Goal: Information Seeking & Learning: Learn about a topic

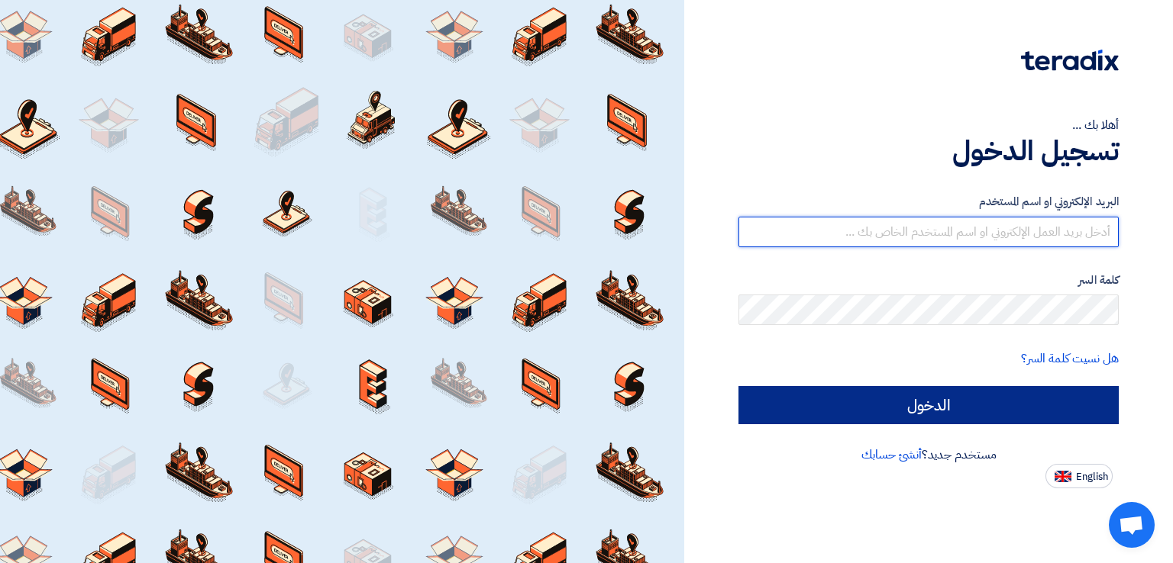
type input "[EMAIL_ADDRESS][DOMAIN_NAME]"
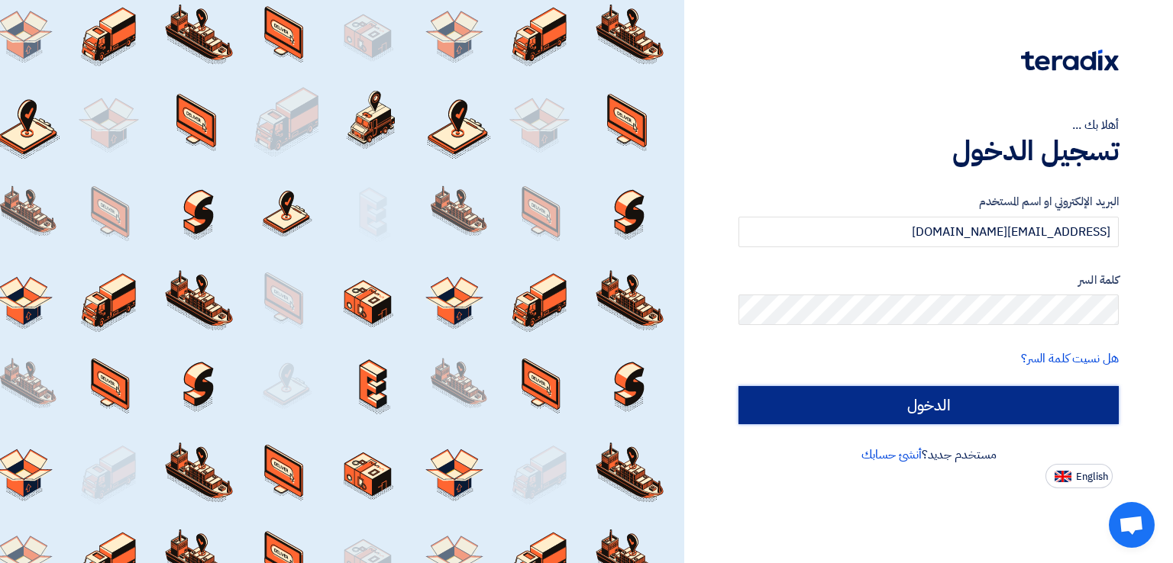
click at [839, 399] on input "الدخول" at bounding box center [928, 405] width 380 height 38
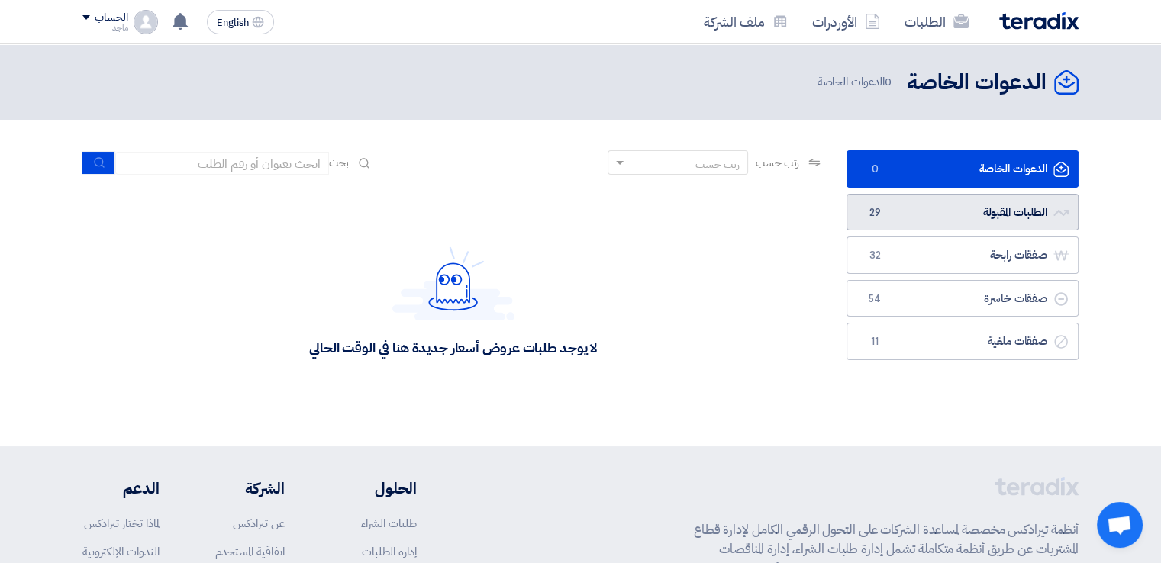
click at [955, 220] on link "الطلبات المقبولة الطلبات المقبولة 29" at bounding box center [963, 212] width 232 height 37
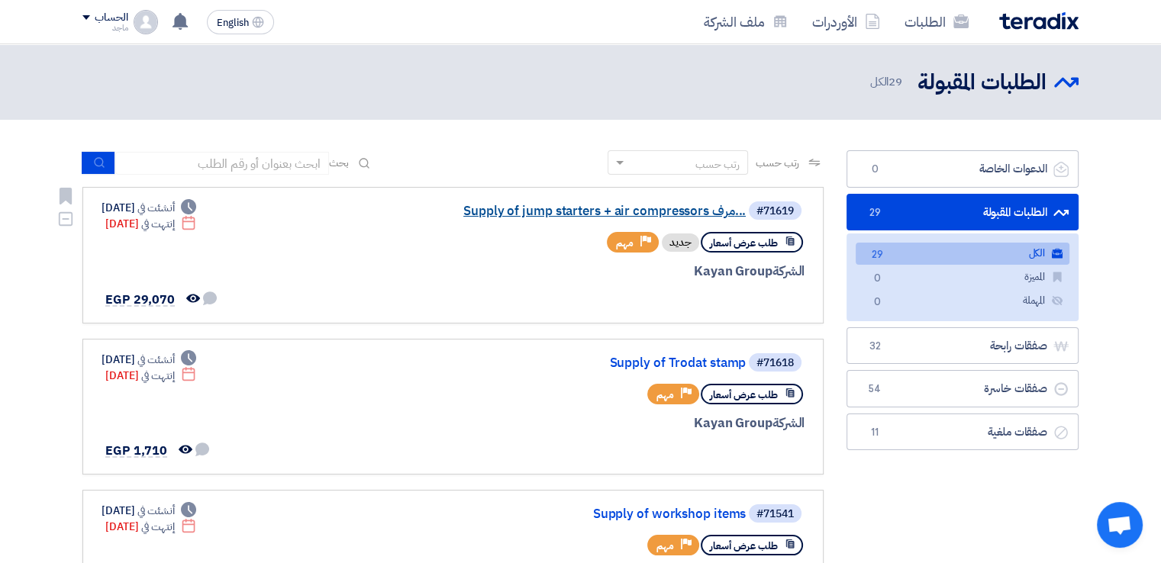
click at [576, 214] on link "Supply of jump starters + air compressors مرف..." at bounding box center [592, 212] width 305 height 14
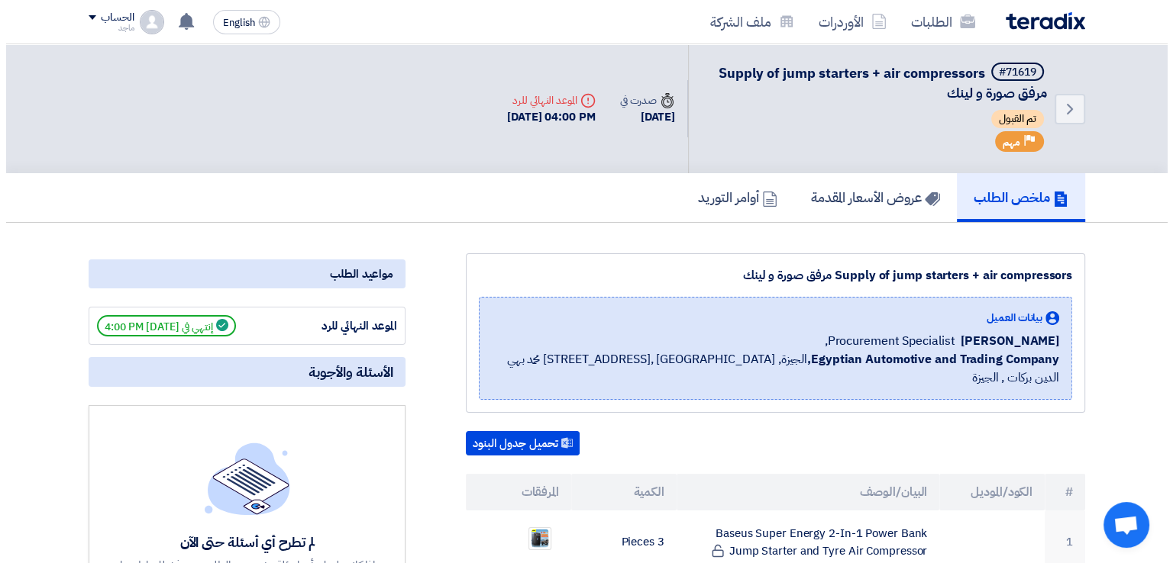
scroll to position [327, 0]
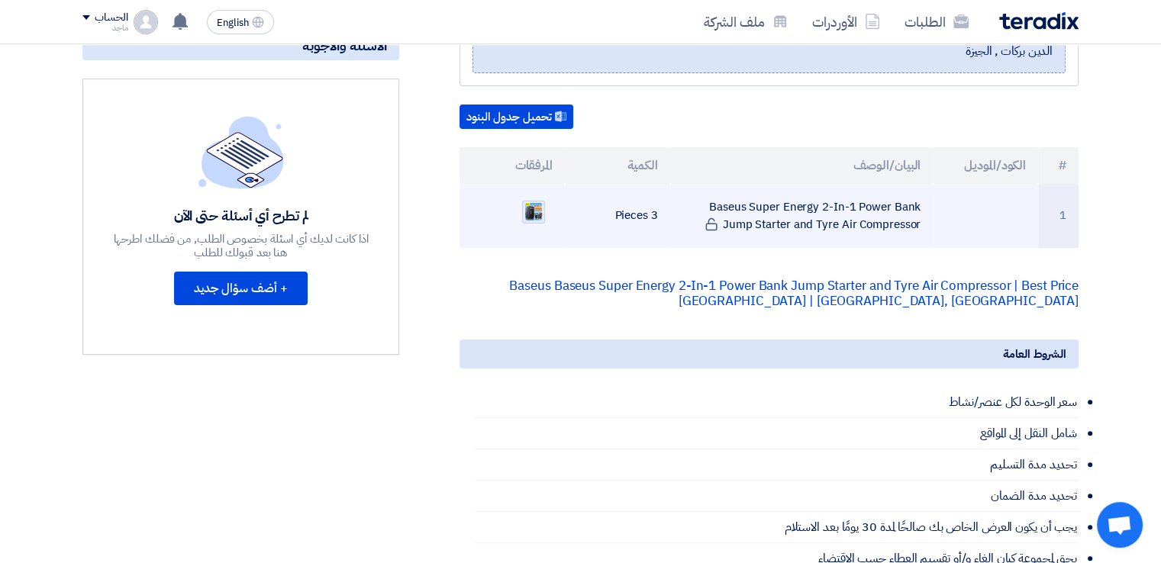
click at [533, 201] on img at bounding box center [533, 212] width 21 height 22
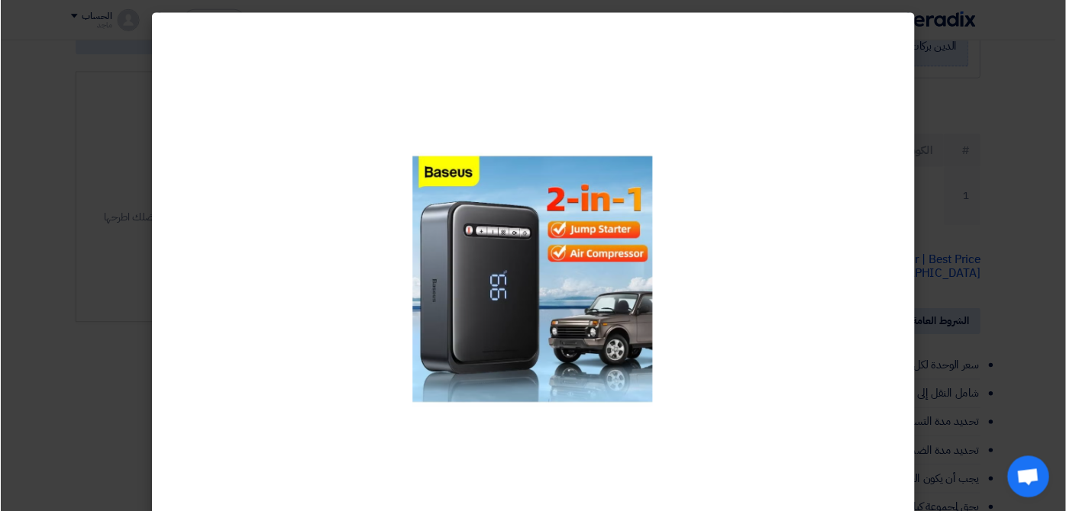
scroll to position [327, 0]
